Goal: Transaction & Acquisition: Purchase product/service

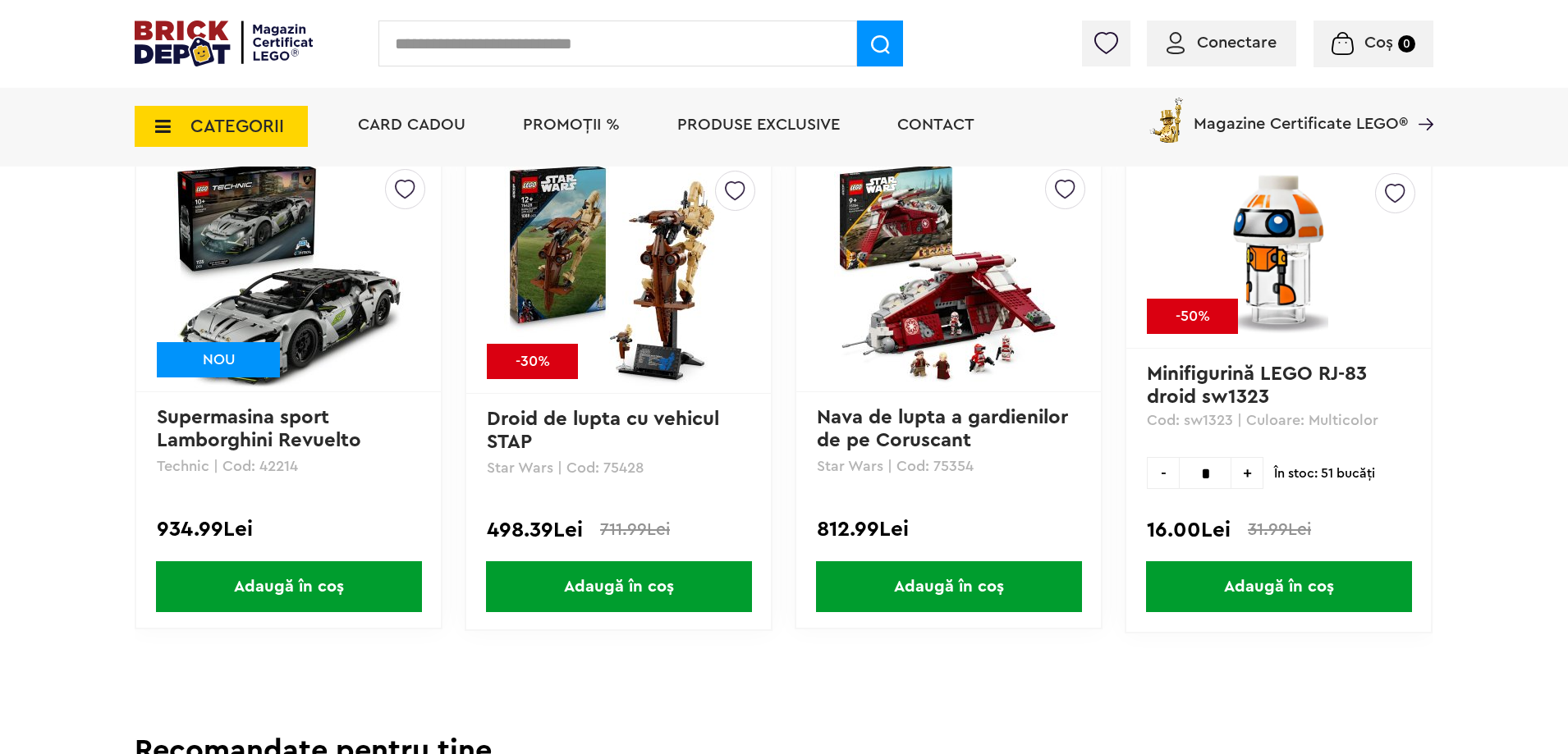
scroll to position [1277, 0]
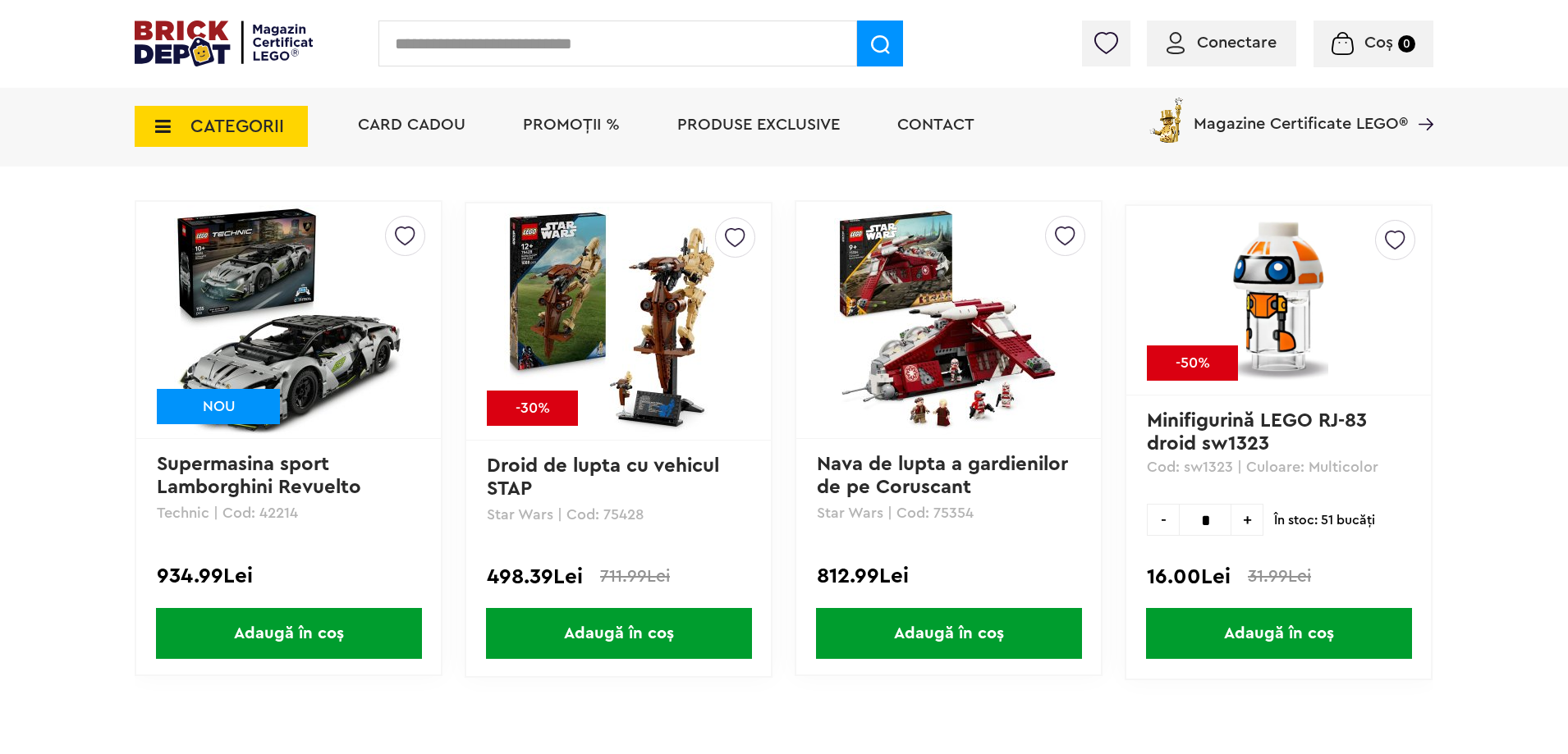
click at [932, 329] on img at bounding box center [949, 319] width 230 height 230
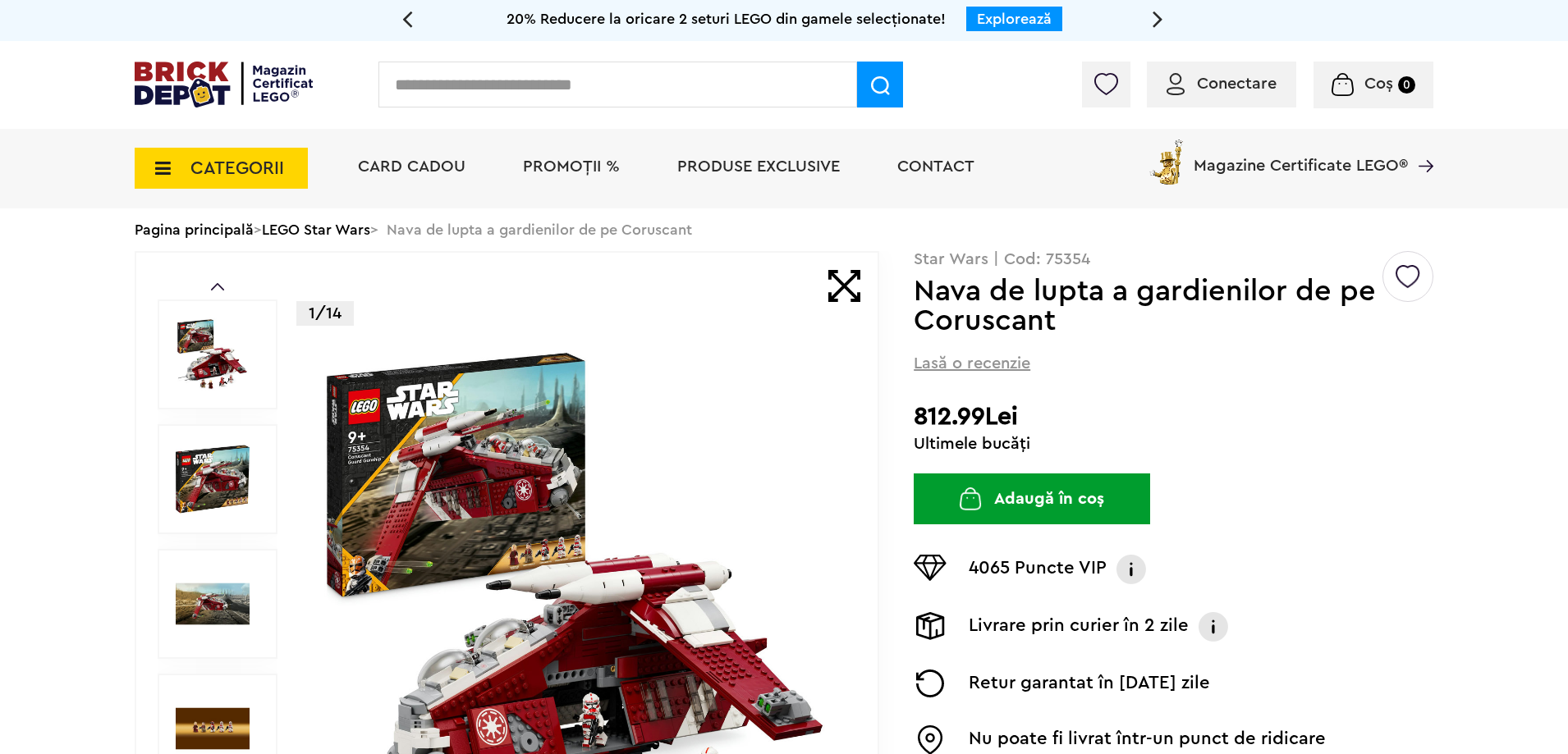
click at [1232, 87] on span "Conectare" at bounding box center [1237, 84] width 79 height 16
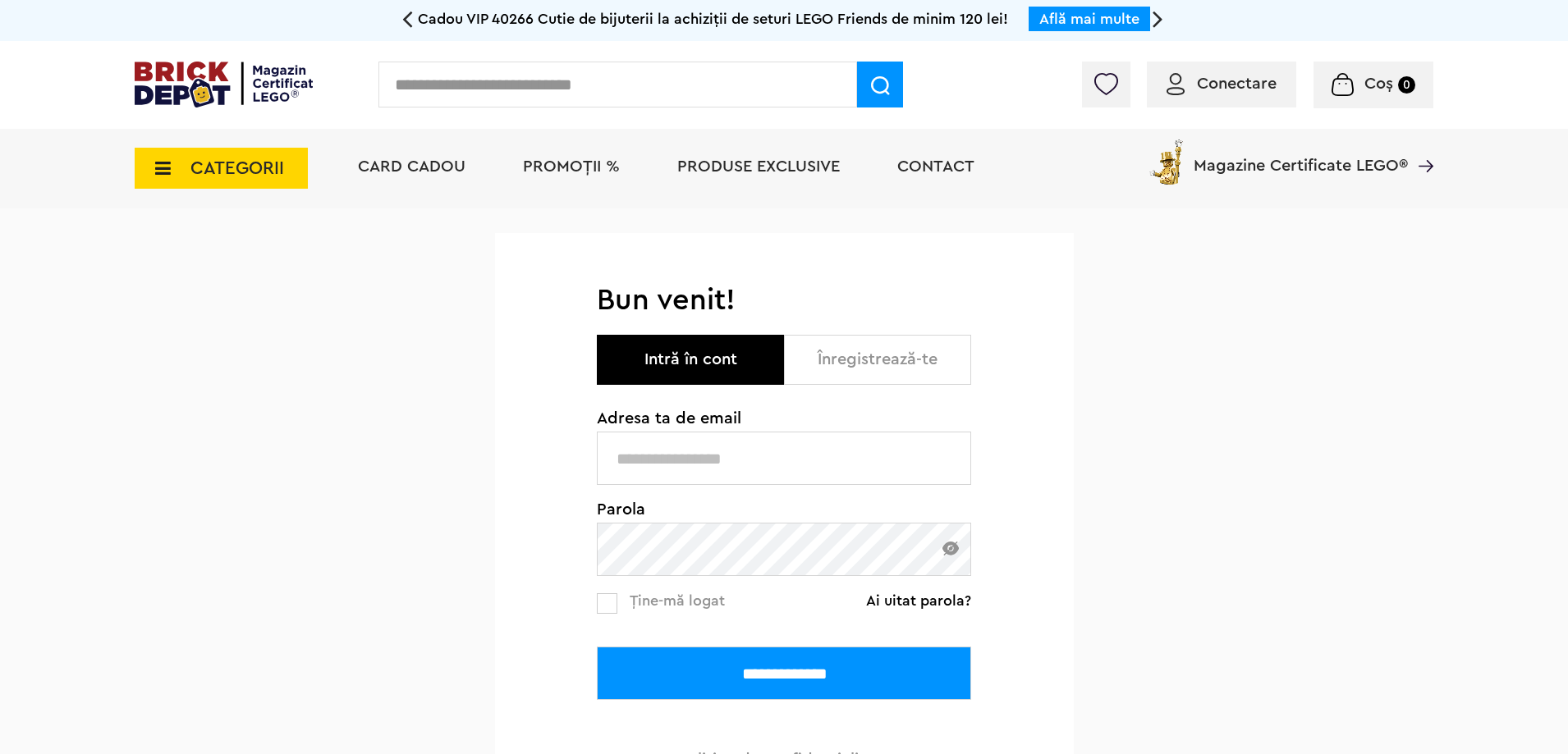
type input "**********"
click at [604, 610] on div "**********" at bounding box center [785, 544] width 579 height 524
click at [606, 612] on label at bounding box center [607, 603] width 21 height 21
click at [779, 692] on input "**********" at bounding box center [784, 673] width 374 height 53
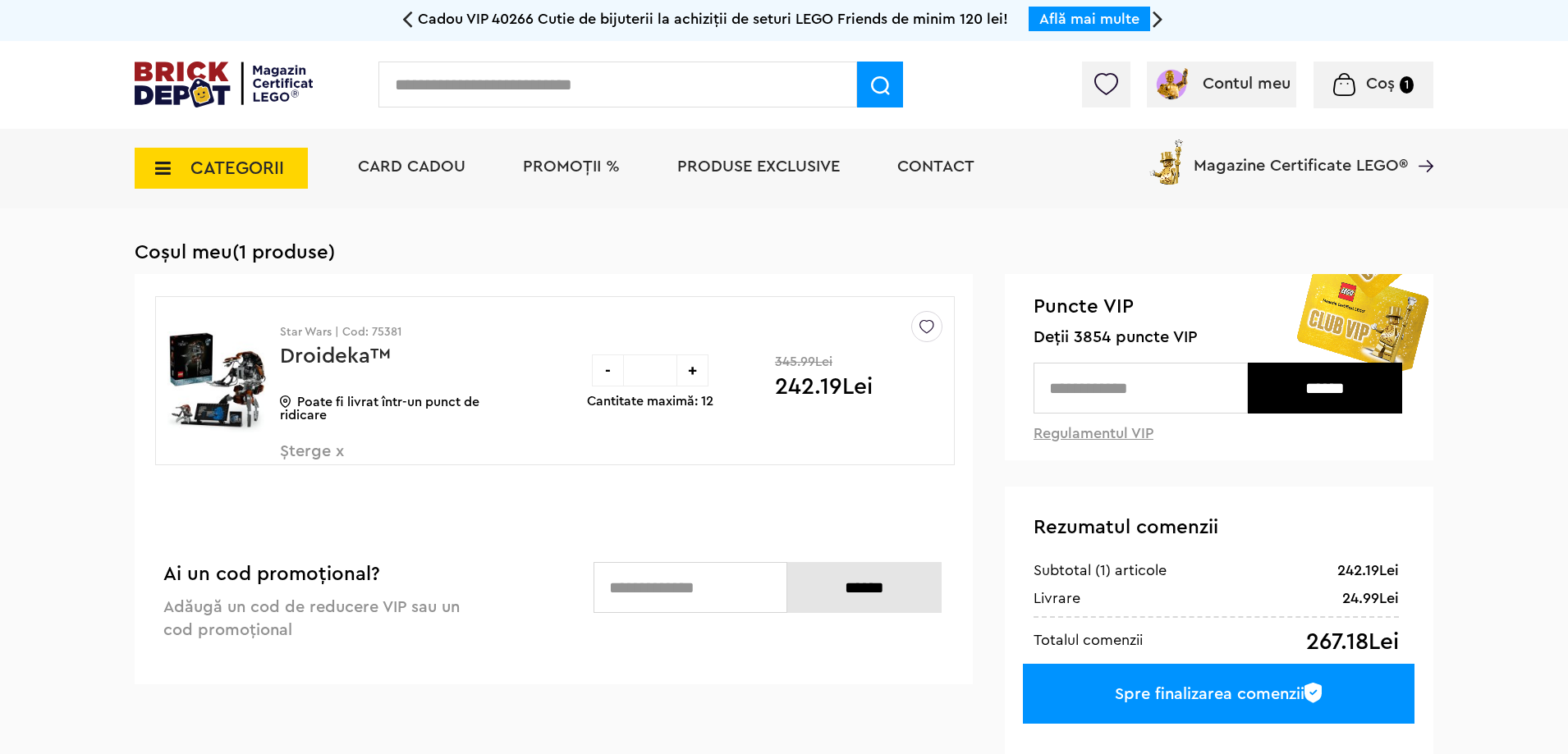
click at [1114, 100] on div at bounding box center [1106, 84] width 49 height 46
click at [1108, 91] on img at bounding box center [1105, 84] width 23 height 23
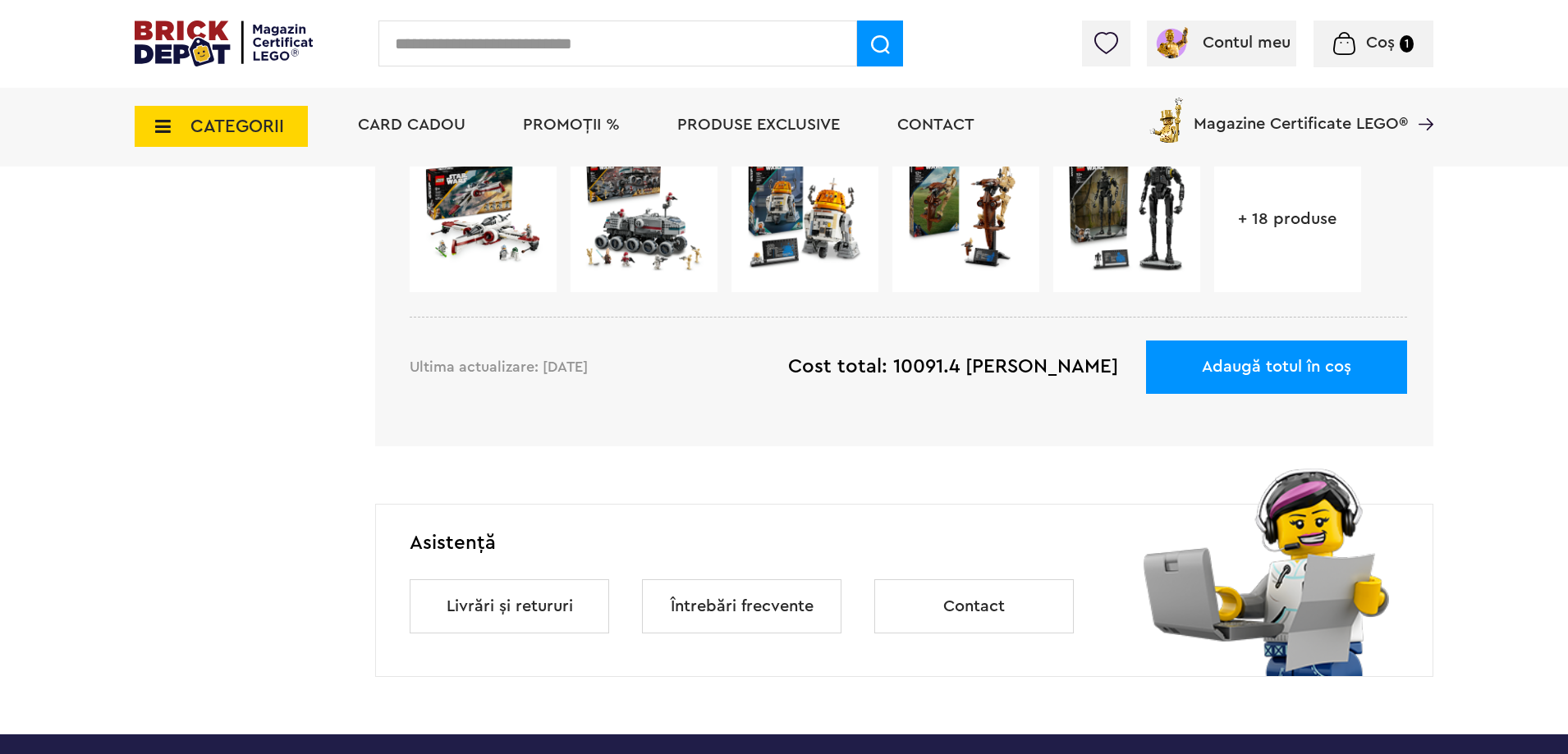
scroll to position [557, 0]
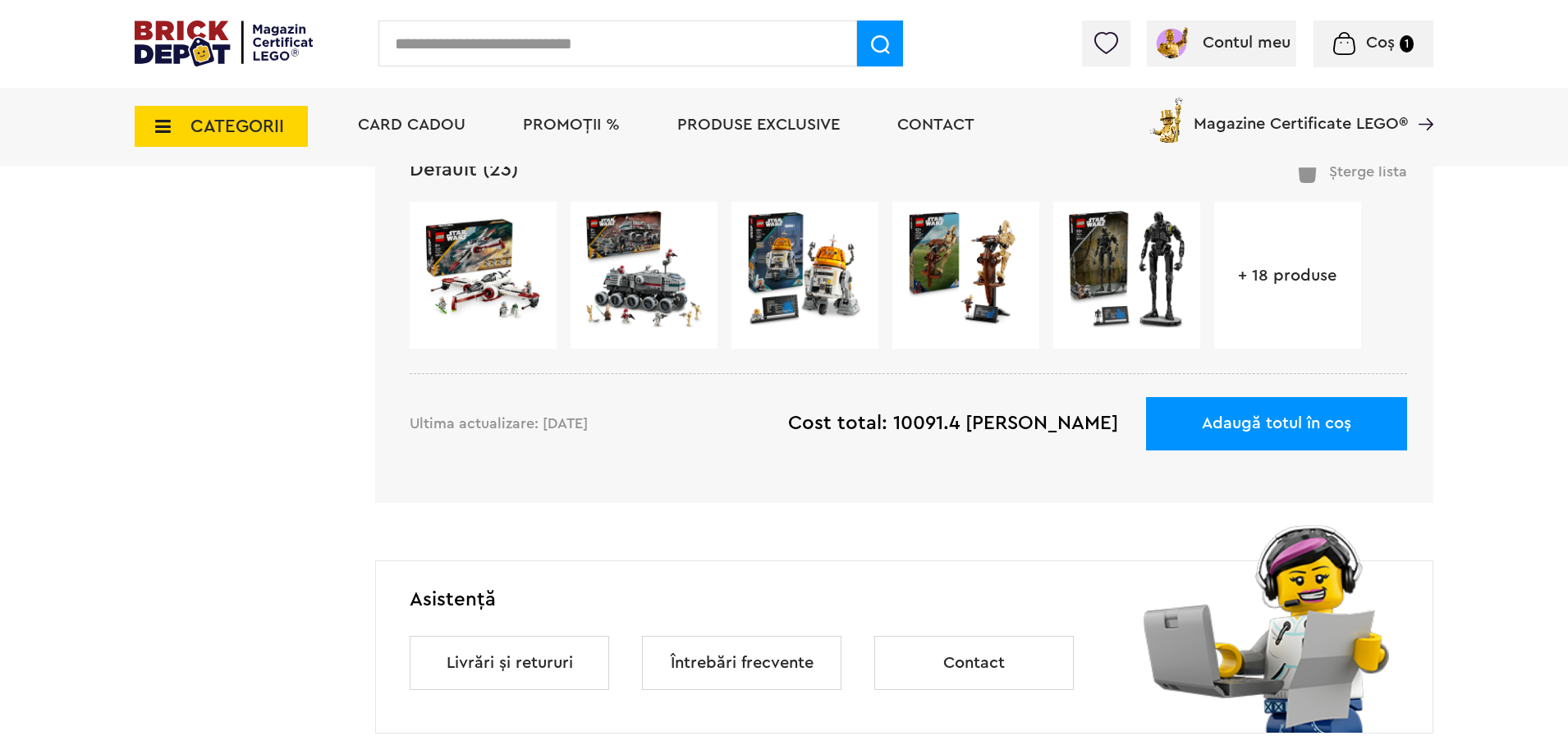
click at [1222, 258] on div "+ 18 produse" at bounding box center [1287, 275] width 147 height 147
click at [1241, 278] on link "+ 18 produse" at bounding box center [1287, 276] width 147 height 16
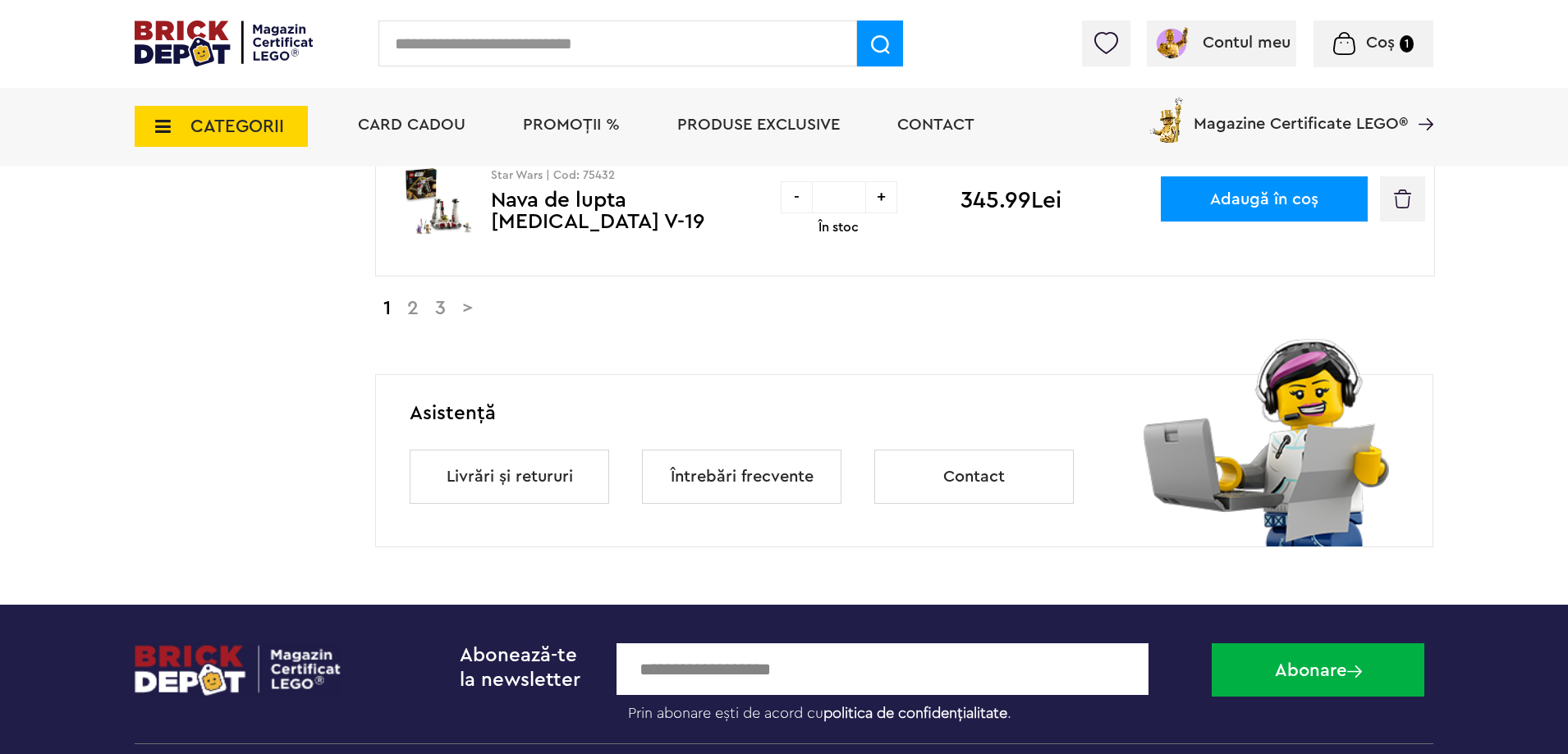
scroll to position [1852, 0]
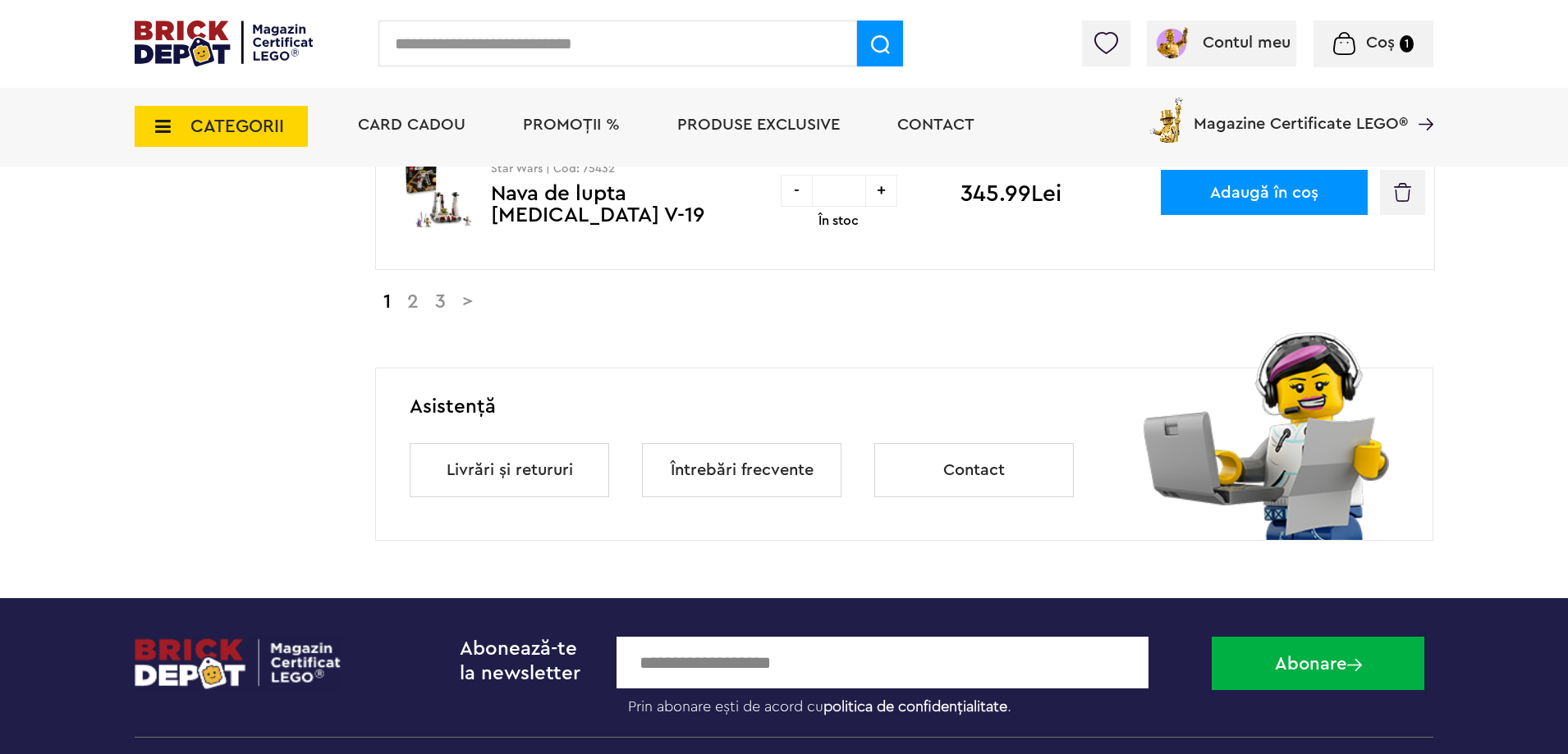
click at [409, 308] on link "2" at bounding box center [412, 302] width 28 height 20
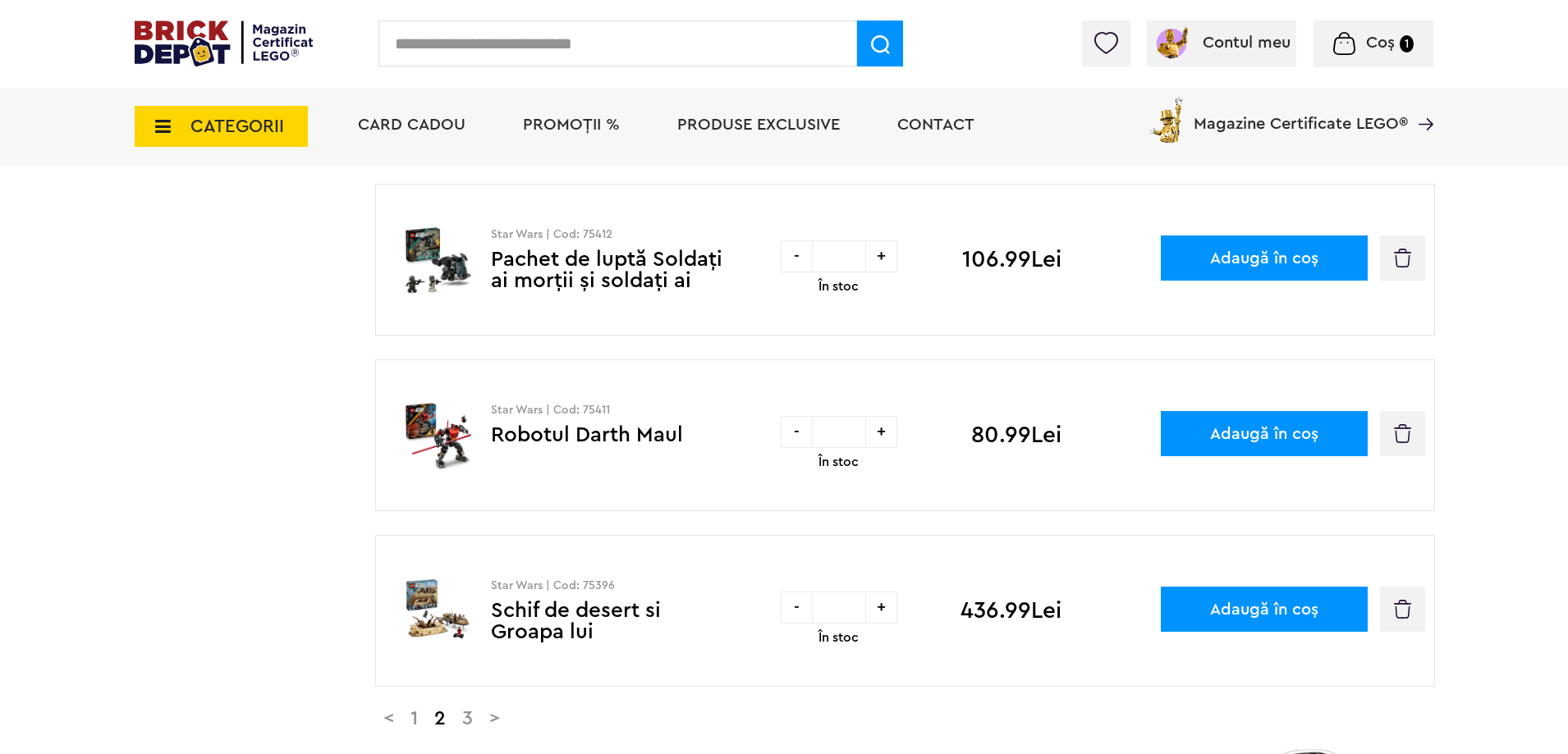
scroll to position [1441, 0]
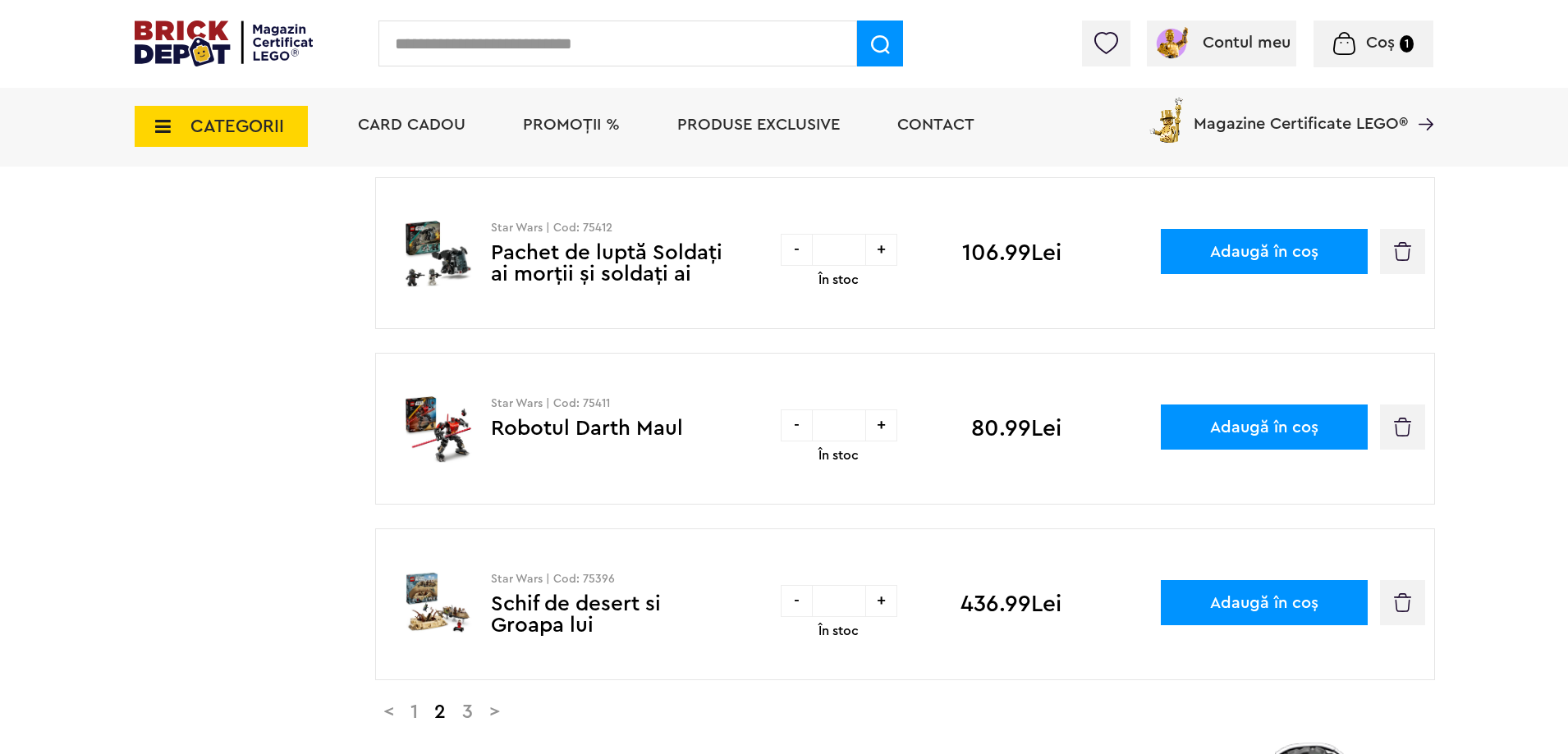
click at [481, 711] on link "3" at bounding box center [467, 713] width 27 height 20
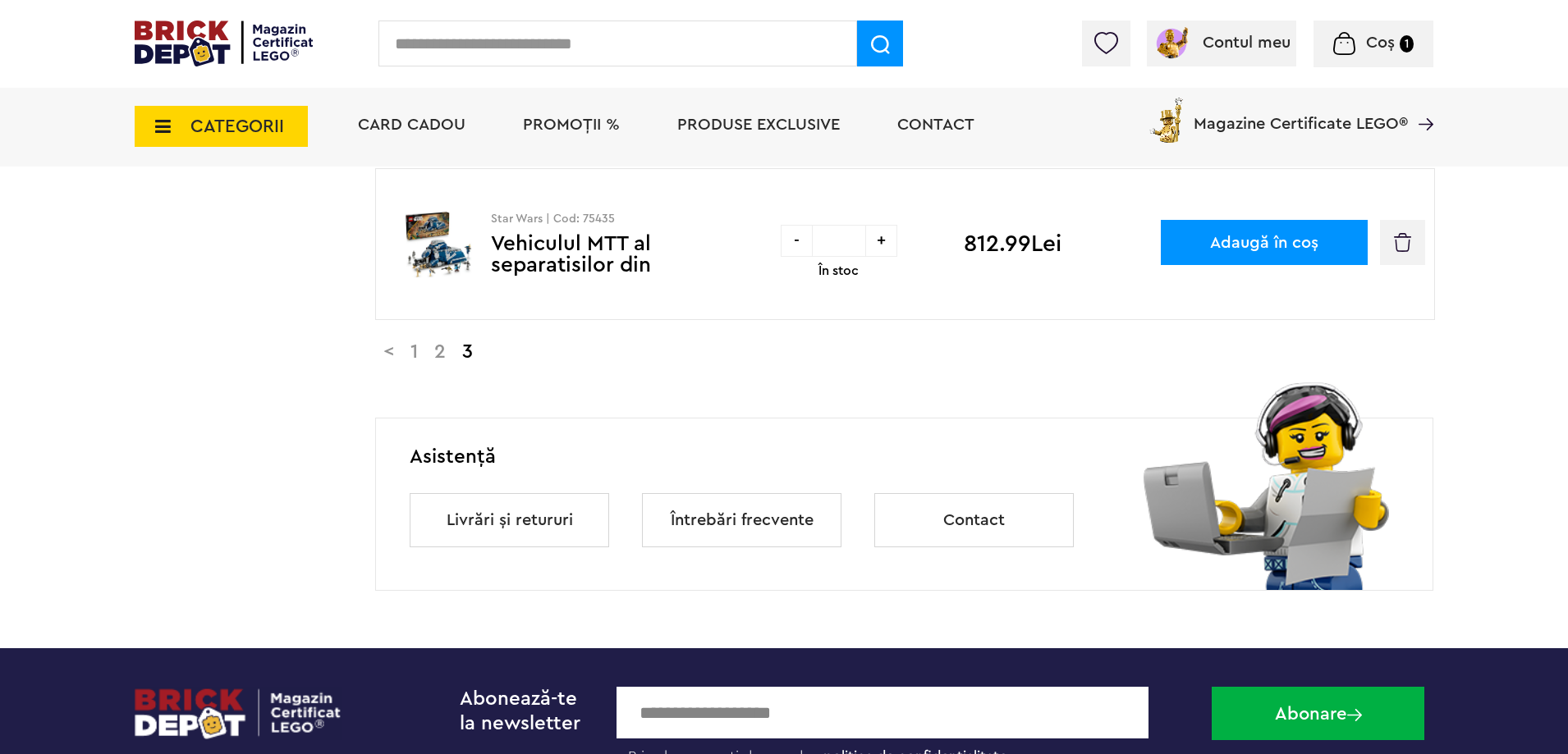
scroll to position [591, 0]
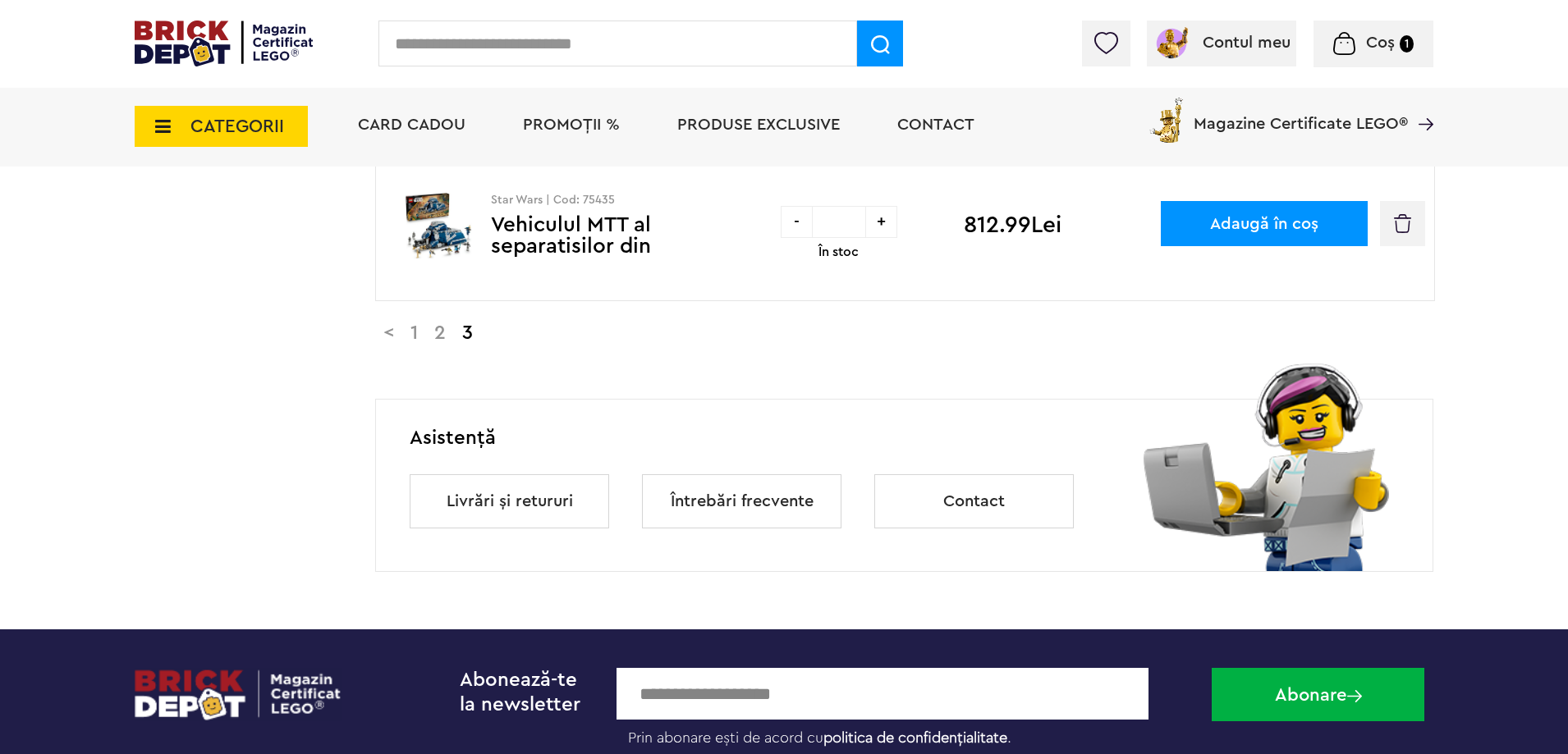
click at [424, 343] on div "Înapoi Default Modifică numele Ultima actualizare: [DATE] Cost total: 10091.4 […" at bounding box center [904, 131] width 1058 height 882
click at [424, 336] on link "1" at bounding box center [414, 334] width 23 height 20
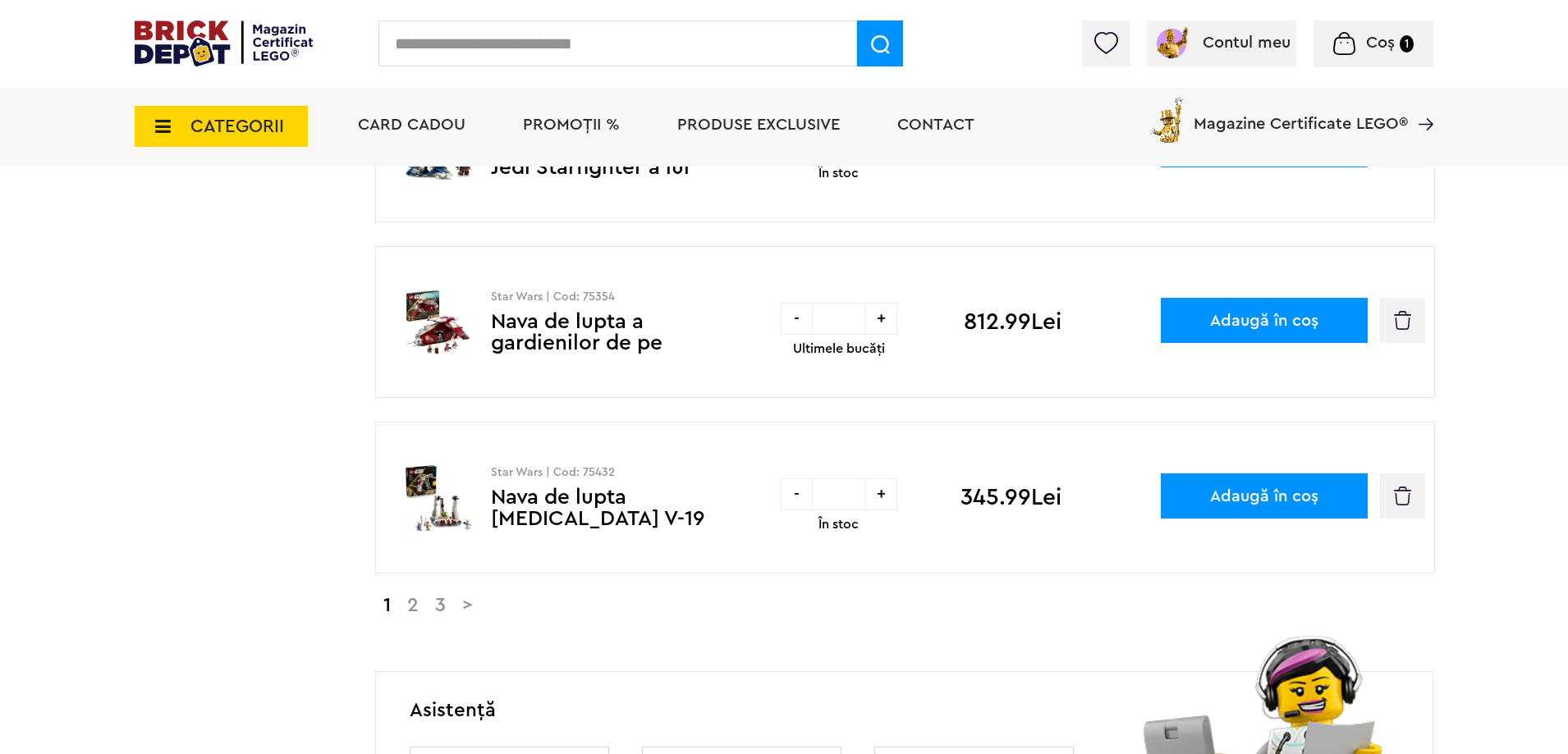
scroll to position [1641, 0]
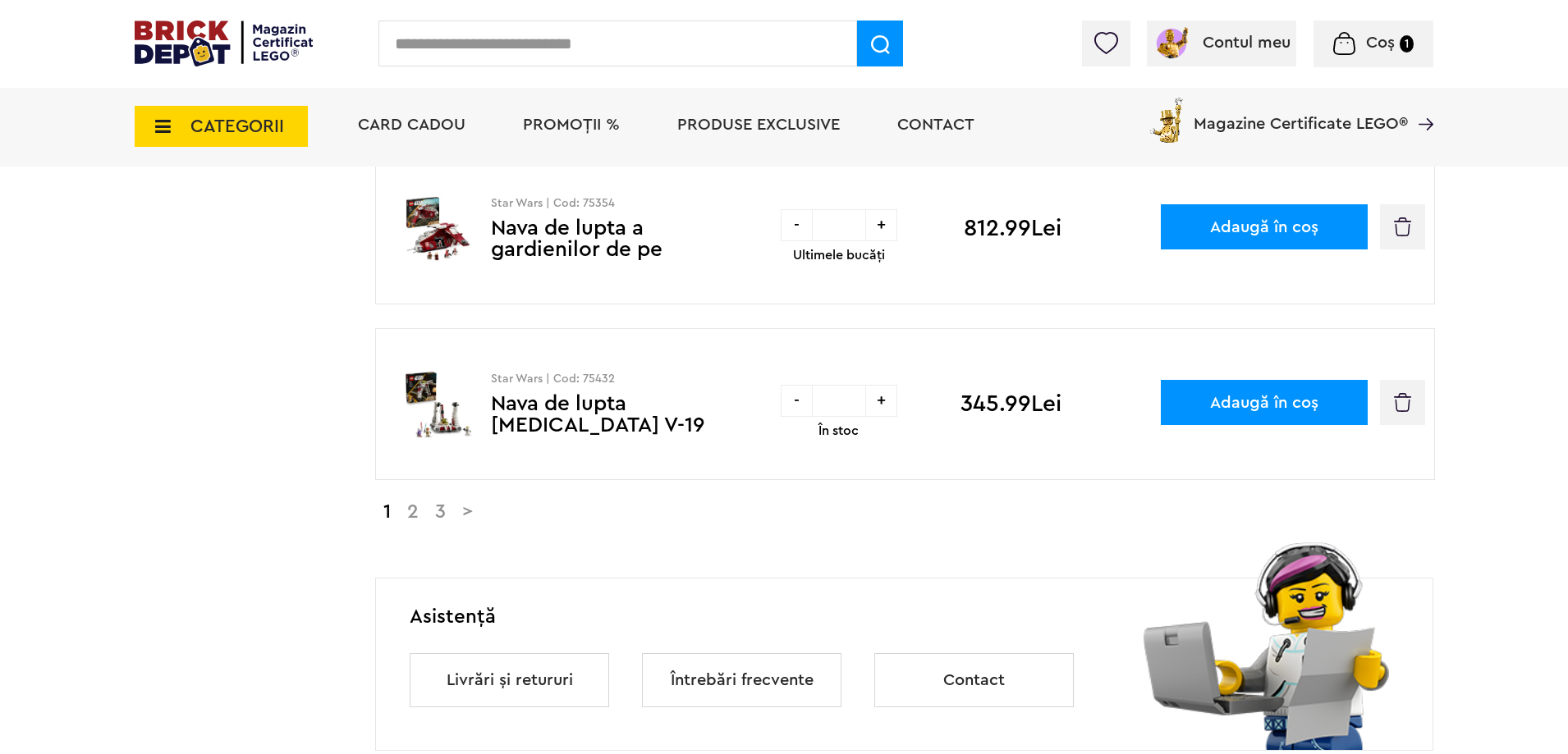
click at [415, 515] on link "2" at bounding box center [412, 512] width 28 height 20
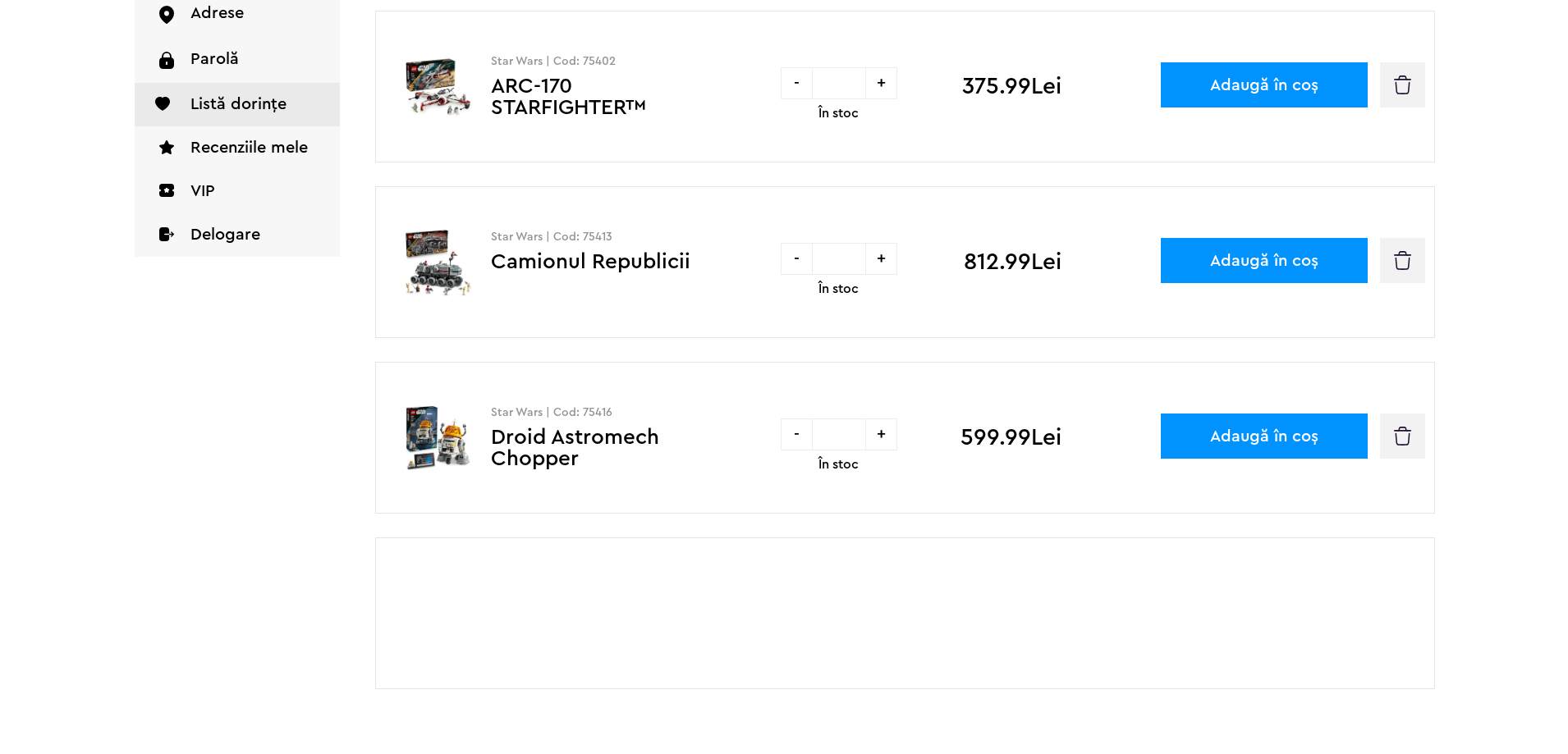
scroll to position [1641, 0]
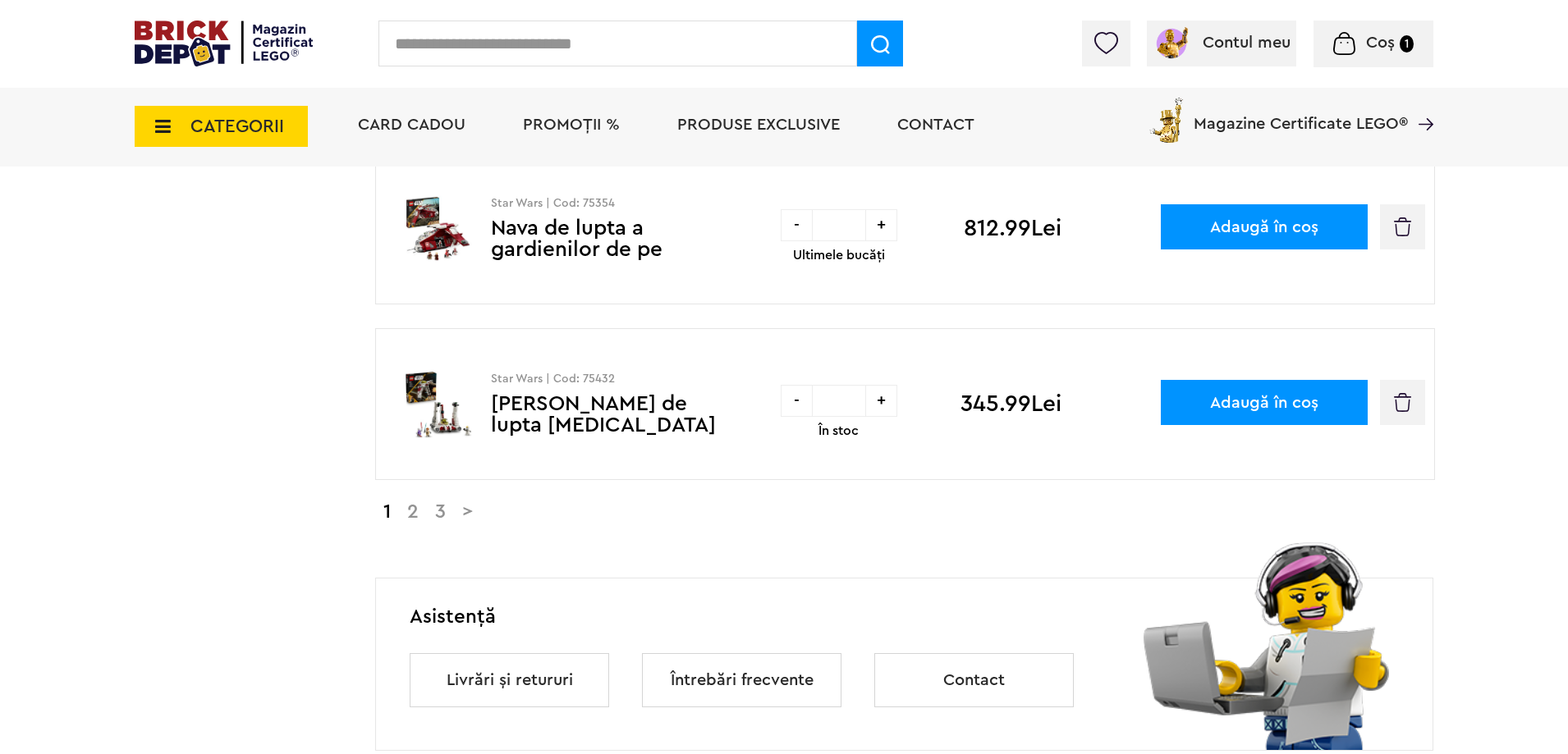
click at [1302, 242] on button "Adaugă în coș" at bounding box center [1264, 227] width 207 height 45
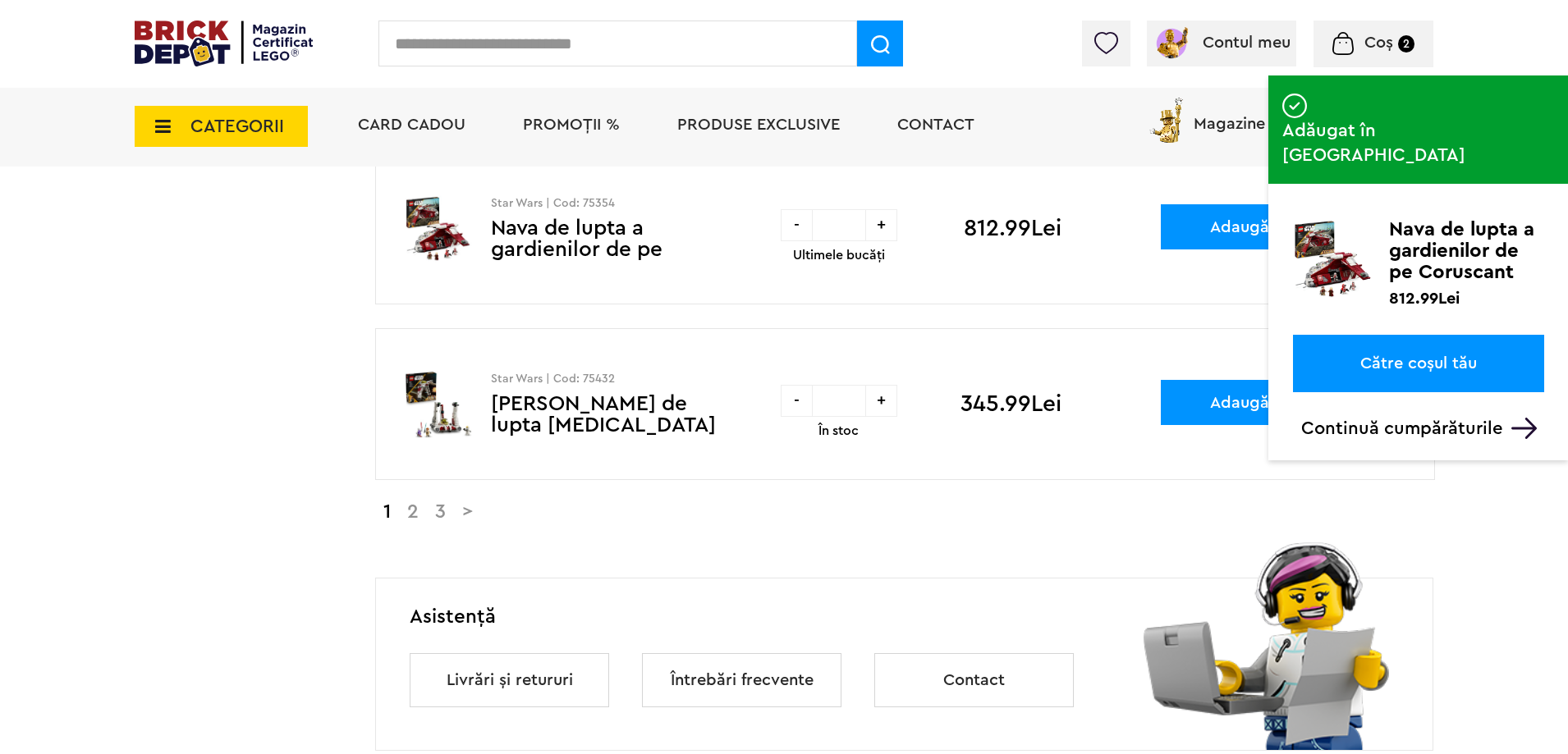
click at [1368, 55] on div "Coș 2" at bounding box center [1373, 44] width 120 height 47
